Goal: Information Seeking & Learning: Learn about a topic

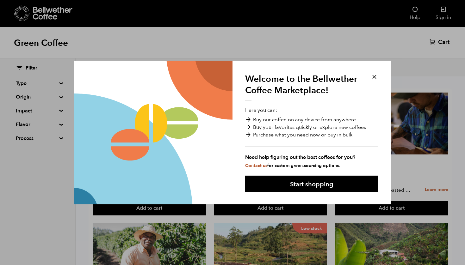
click at [376, 77] on button at bounding box center [374, 76] width 7 height 7
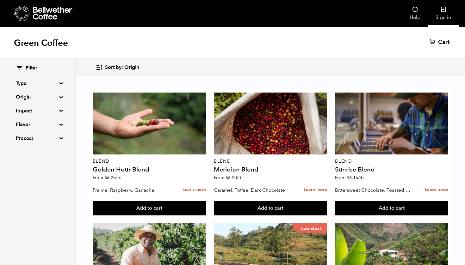
click at [444, 12] on icon at bounding box center [443, 9] width 6 height 6
click at [59, 94] on div "Filter Type Blend Single Origin Decaf Seasonal Year Round Origin Blend Brazil B…" at bounding box center [37, 104] width 75 height 90
click at [59, 96] on summary "Origin" at bounding box center [38, 97] width 44 height 8
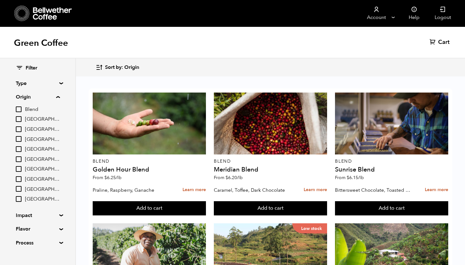
click at [60, 96] on summary "Origin" at bounding box center [38, 97] width 44 height 8
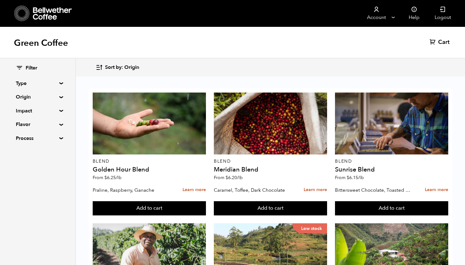
click at [59, 138] on summary "Process" at bounding box center [38, 139] width 44 height 8
click at [58, 138] on summary "Process" at bounding box center [38, 139] width 44 height 8
click at [58, 111] on summary "Impact" at bounding box center [38, 111] width 44 height 8
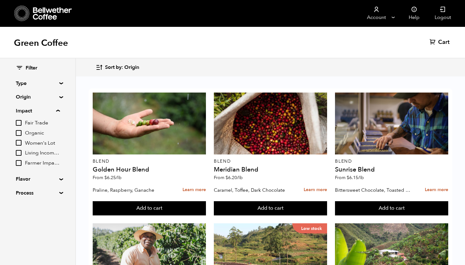
click at [58, 111] on summary "Impact" at bounding box center [38, 111] width 44 height 8
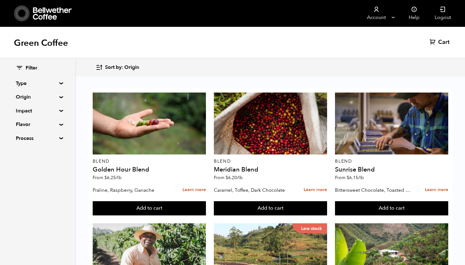
click at [59, 84] on summary "Type" at bounding box center [38, 84] width 44 height 8
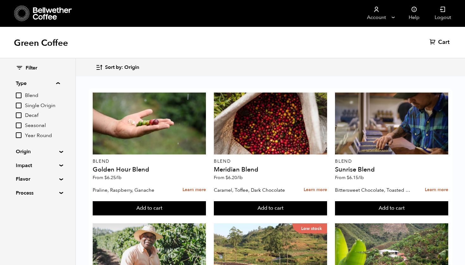
click at [17, 136] on input "Year Round" at bounding box center [19, 136] width 6 height 6
checkbox input "true"
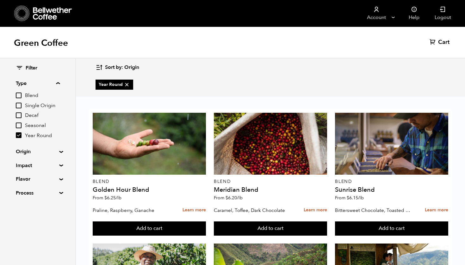
scroll to position [383, 0]
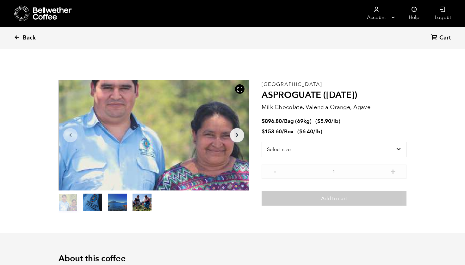
click at [28, 37] on span "Back" at bounding box center [29, 38] width 13 height 8
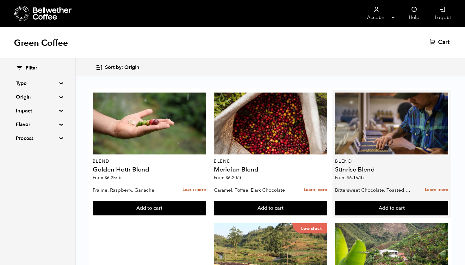
scroll to position [218, 0]
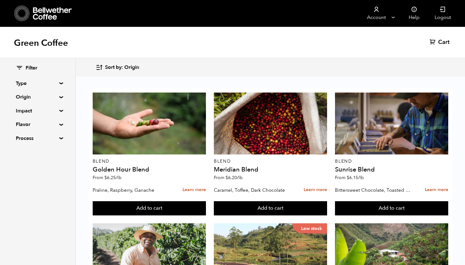
click at [59, 83] on summary "Type" at bounding box center [38, 84] width 44 height 8
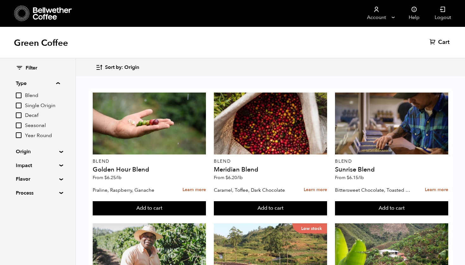
click at [29, 94] on span "Blend" at bounding box center [42, 95] width 35 height 7
click at [0, 0] on input "Blend" at bounding box center [0, 0] width 0 height 0
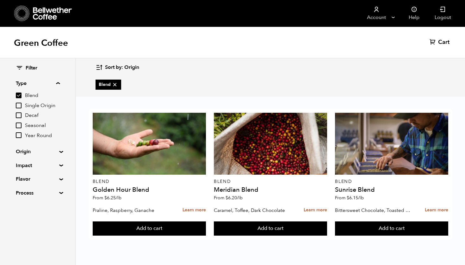
click at [17, 93] on input "Blend" at bounding box center [19, 96] width 6 height 6
checkbox input "false"
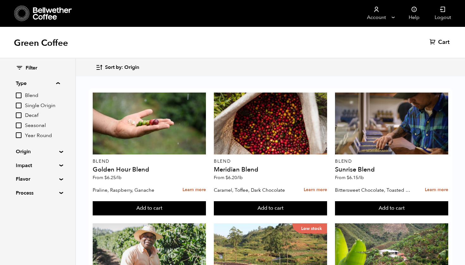
click at [35, 106] on span "Single Origin" at bounding box center [42, 105] width 35 height 7
click at [0, 0] on input "Single Origin" at bounding box center [0, 0] width 0 height 0
checkbox input "true"
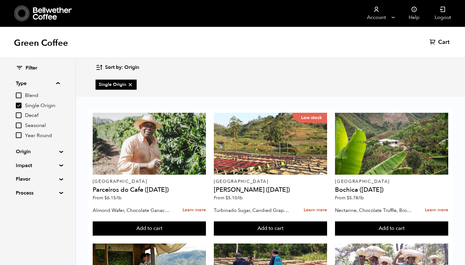
scroll to position [312, 0]
click at [26, 152] on summary "Origin" at bounding box center [38, 152] width 44 height 8
